Goal: Information Seeking & Learning: Learn about a topic

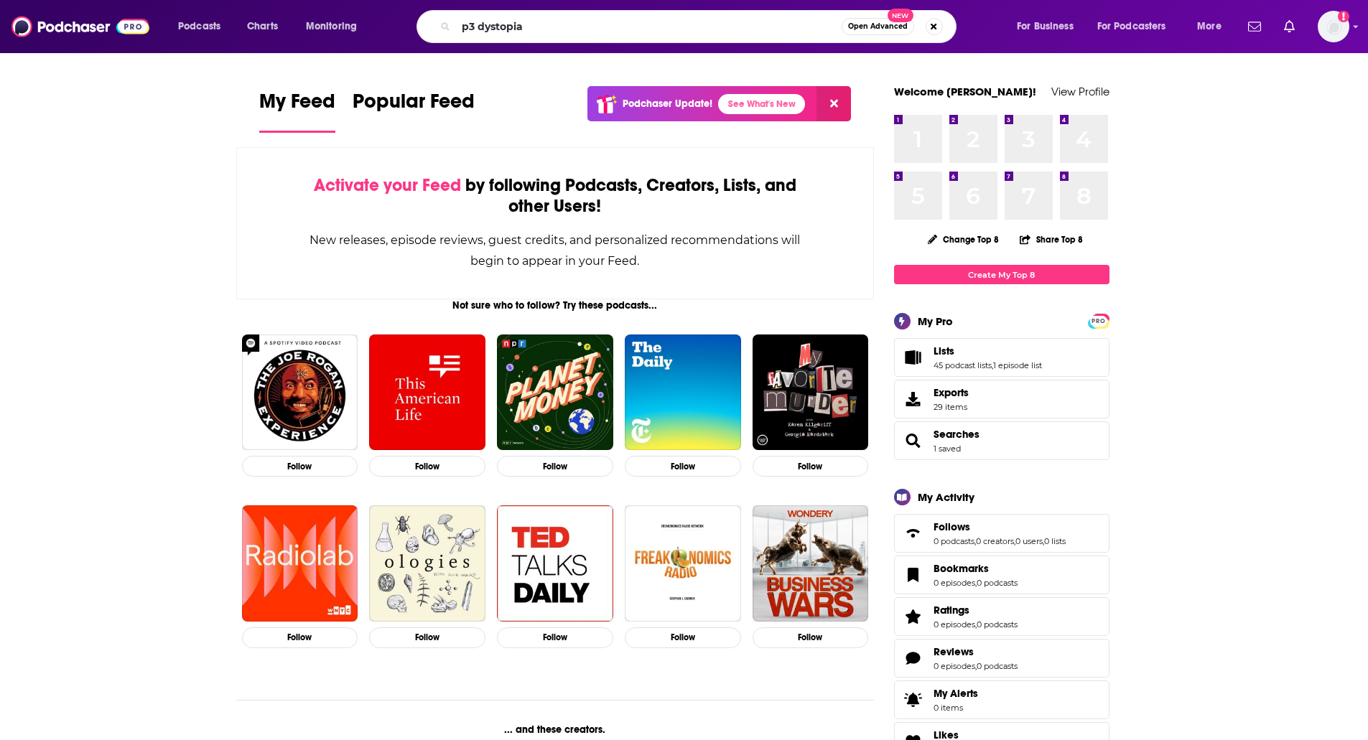
type input "p3 dystopia"
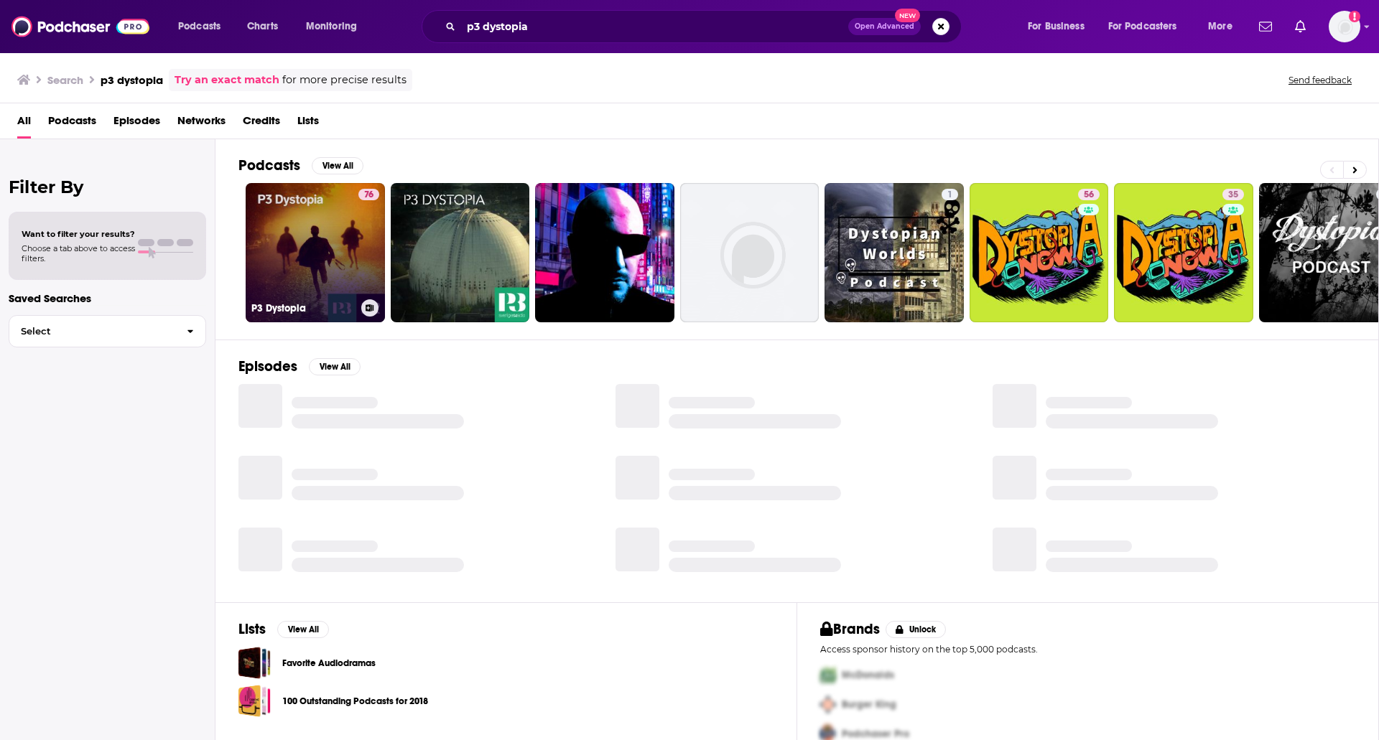
click at [297, 218] on link "76 P3 Dystopia" at bounding box center [315, 252] width 139 height 139
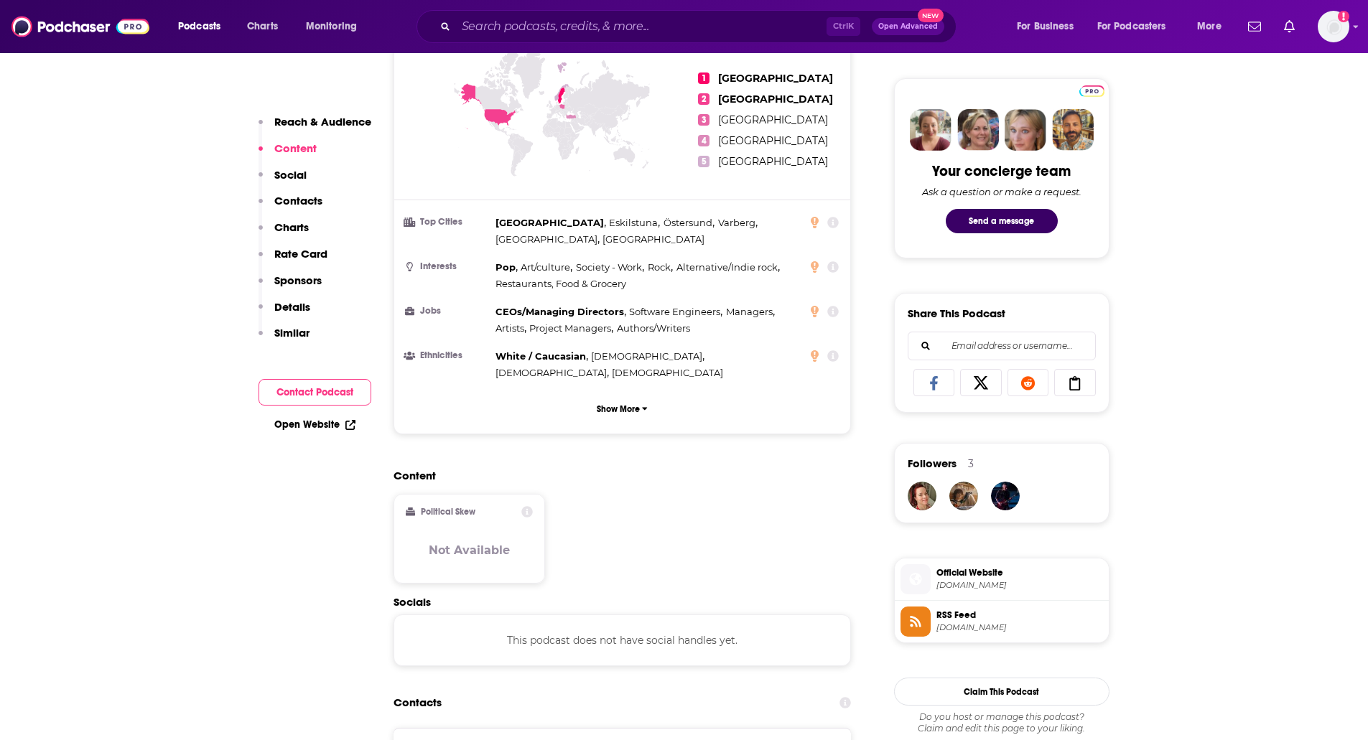
scroll to position [13, 0]
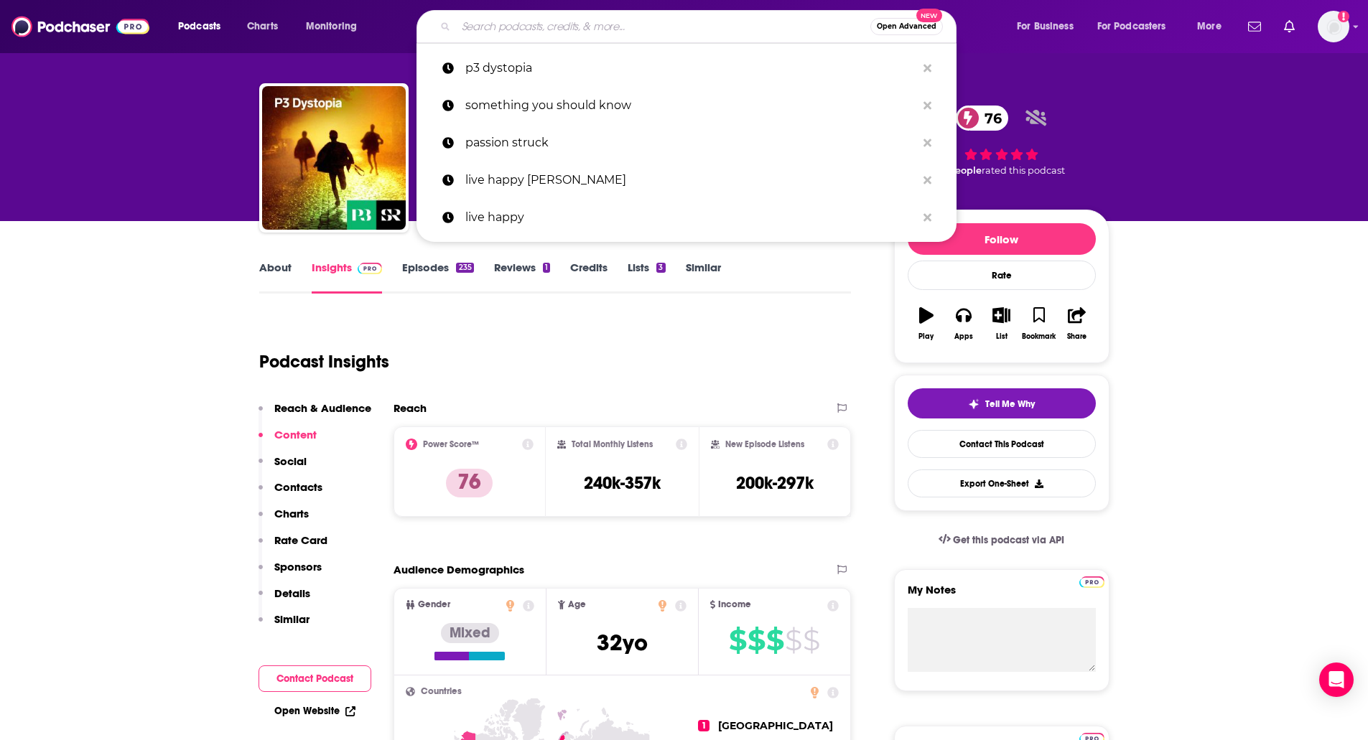
click at [651, 24] on input "Search podcasts, credits, & more..." at bounding box center [663, 26] width 414 height 23
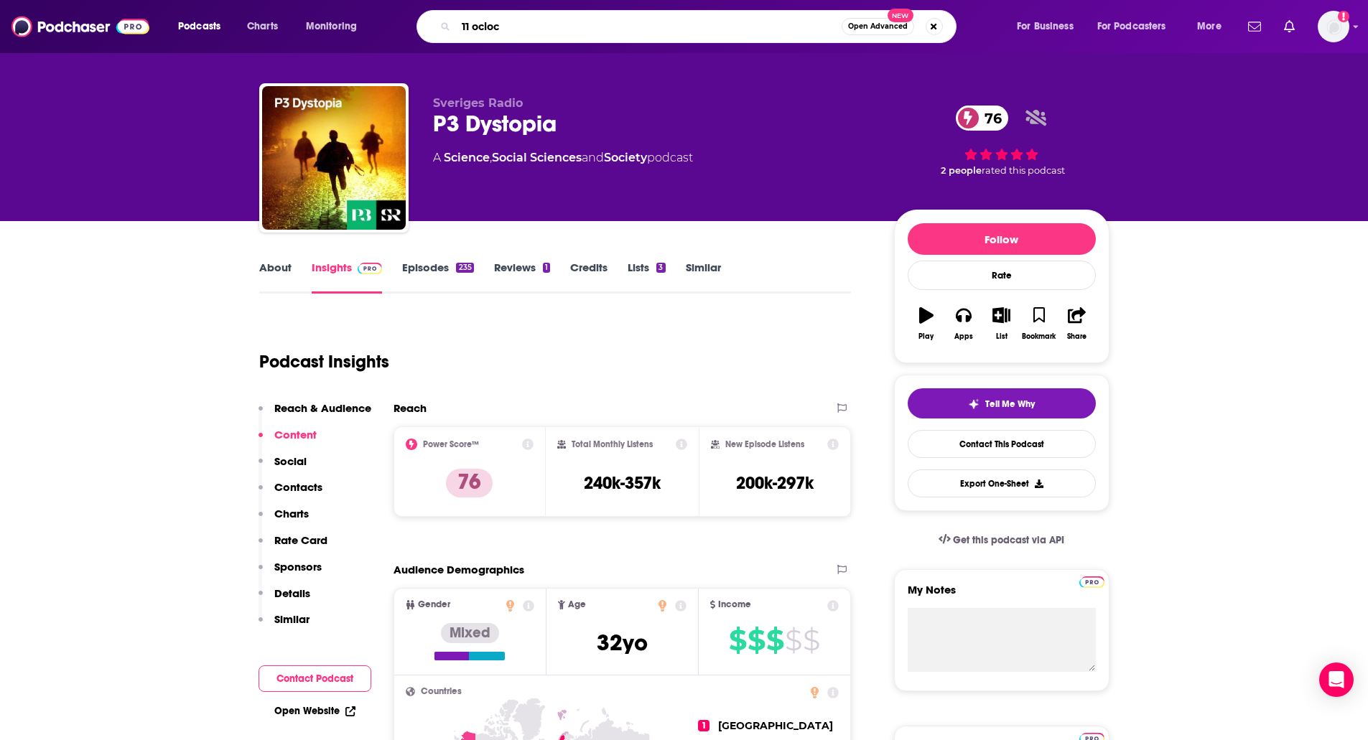
type input "11 oclock"
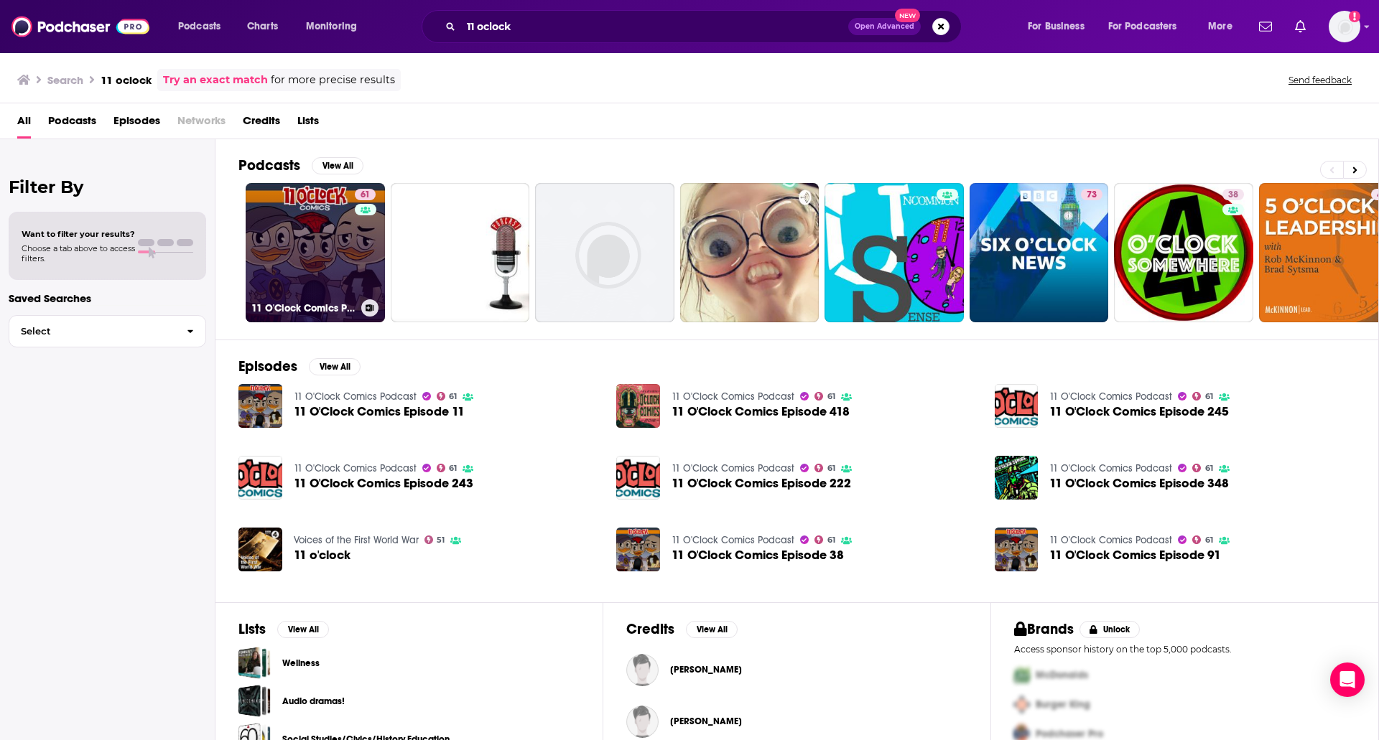
click at [302, 231] on link "61 11 O'Clock Comics Podcast" at bounding box center [315, 252] width 139 height 139
